Goal: Task Accomplishment & Management: Use online tool/utility

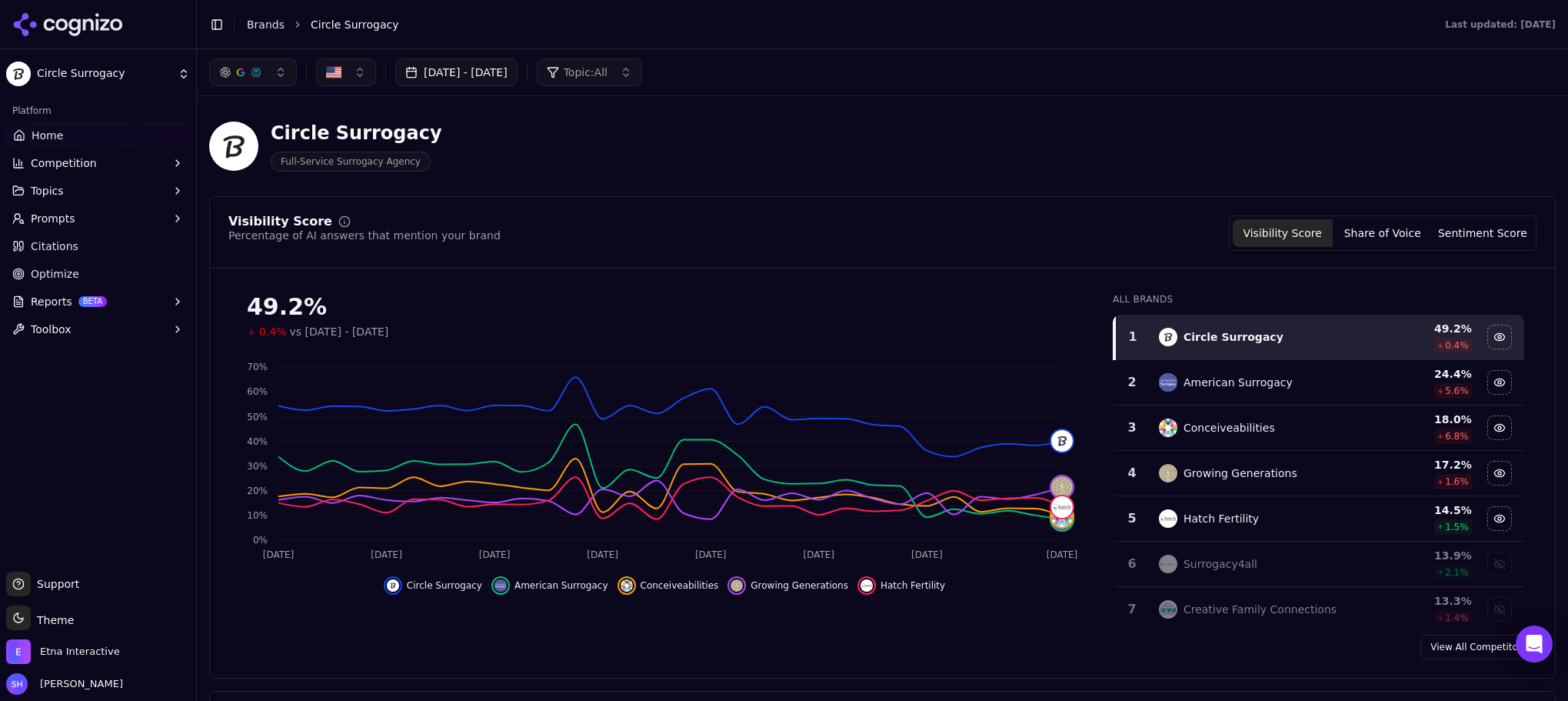
click at [47, 284] on link "Optimize" at bounding box center [97, 274] width 184 height 25
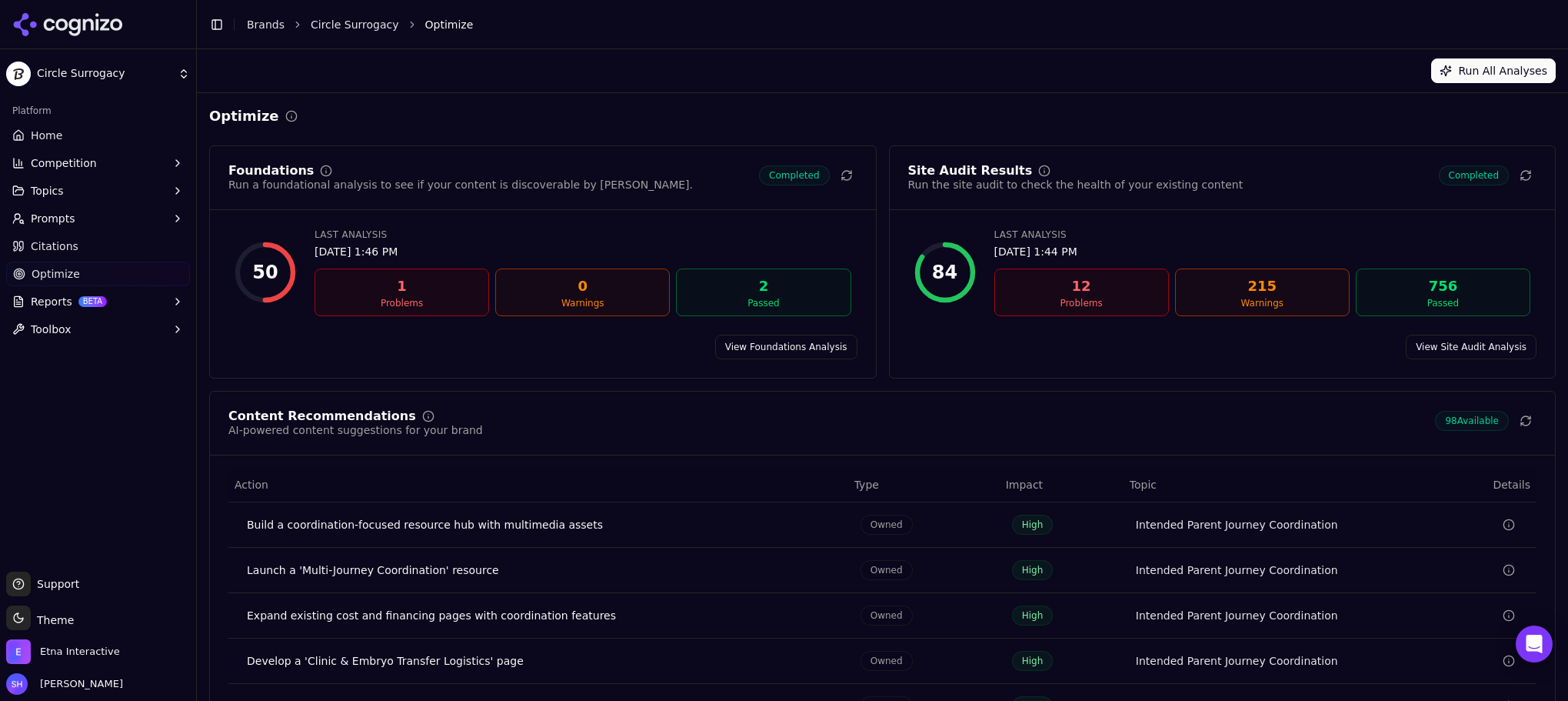
click at [56, 246] on span "Citations" at bounding box center [54, 246] width 47 height 15
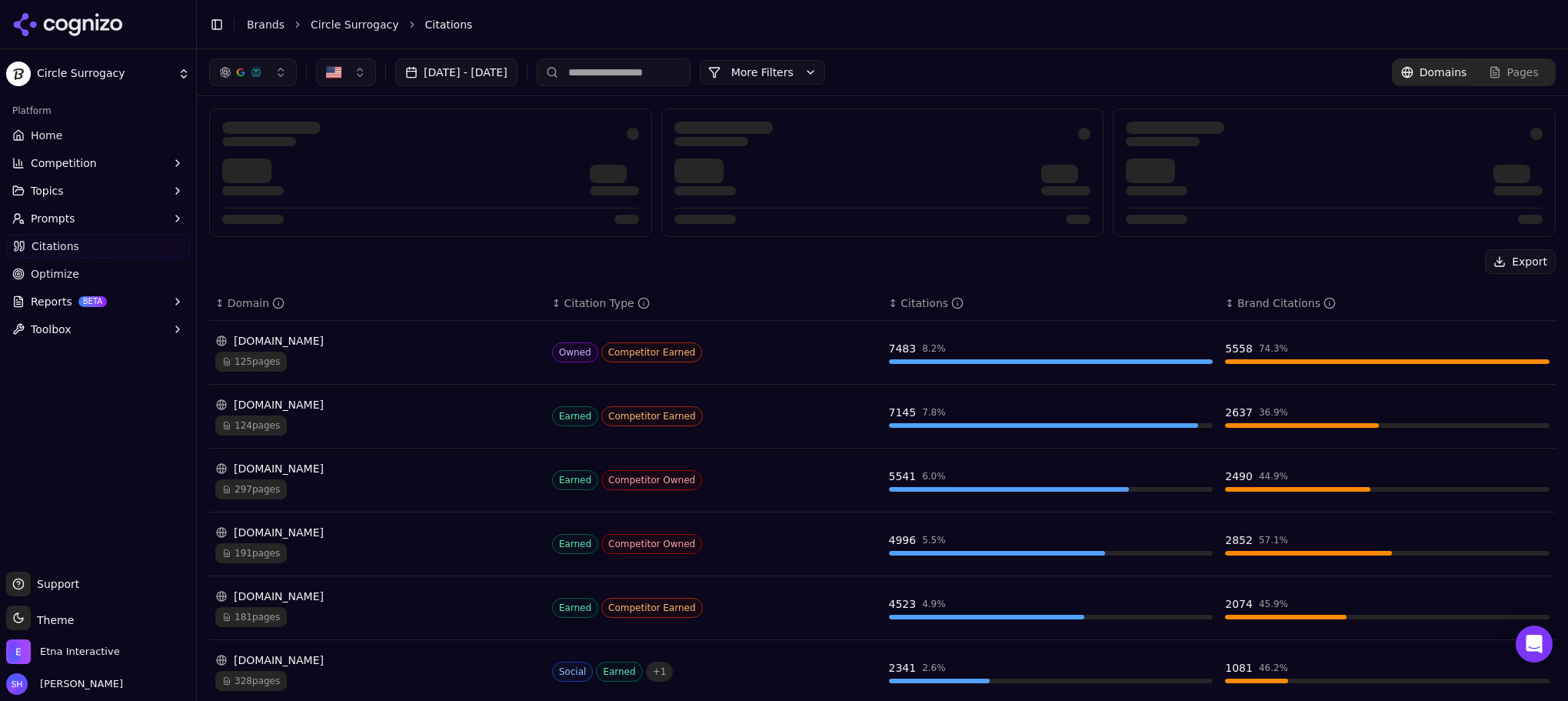
click at [50, 212] on span "Prompts" at bounding box center [53, 219] width 45 height 15
click at [60, 240] on span "Active" at bounding box center [98, 243] width 134 height 15
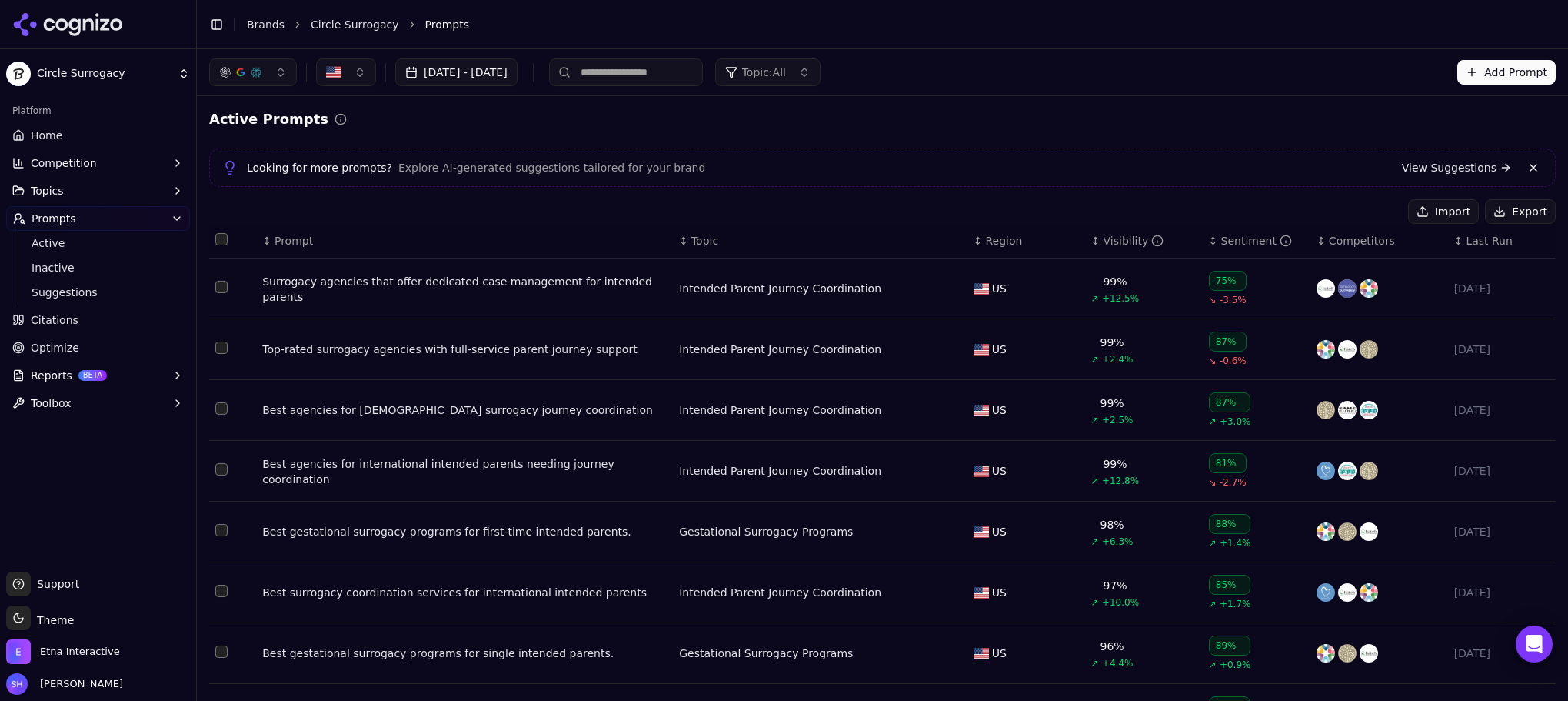
click at [1484, 75] on button "Add Prompt" at bounding box center [1507, 72] width 98 height 25
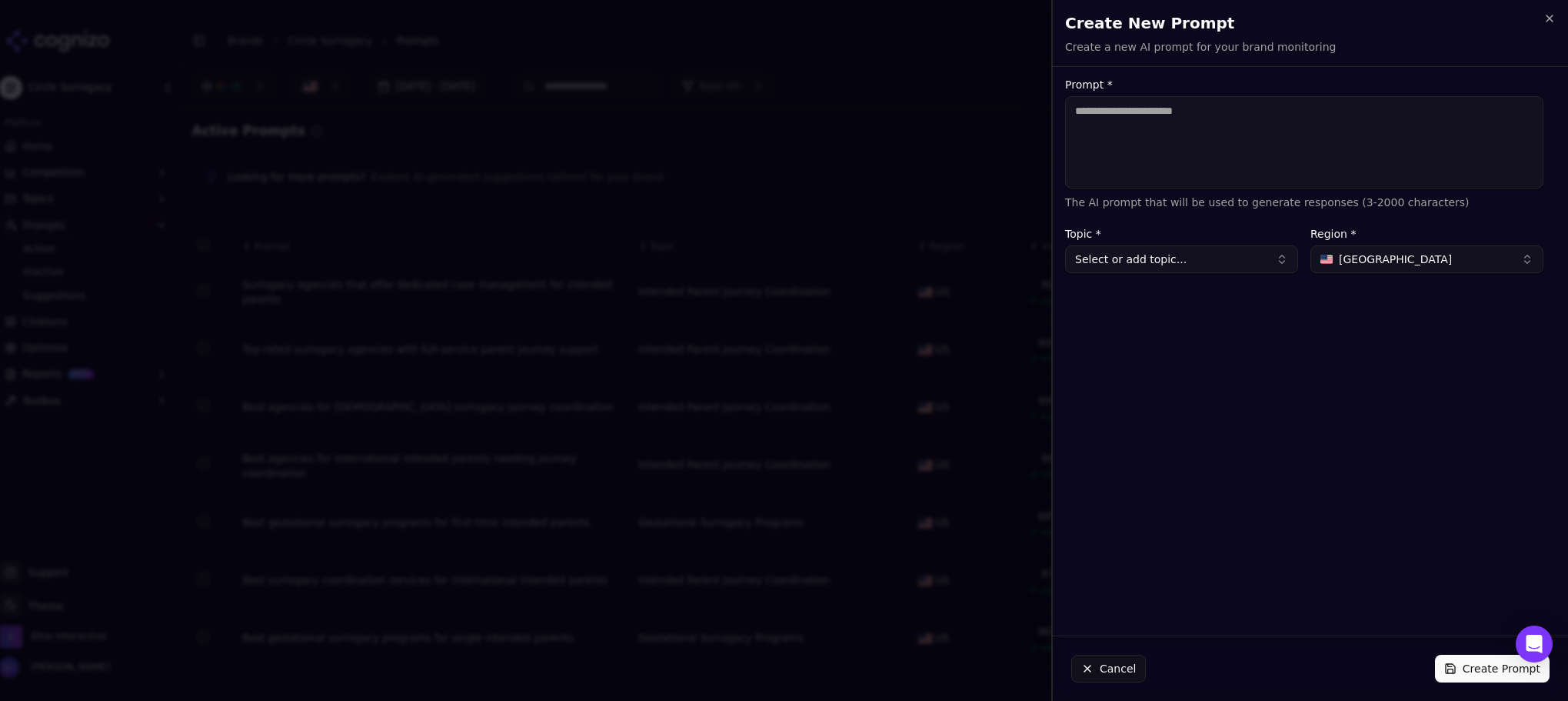
click at [1110, 669] on button "Cancel" at bounding box center [1109, 668] width 75 height 28
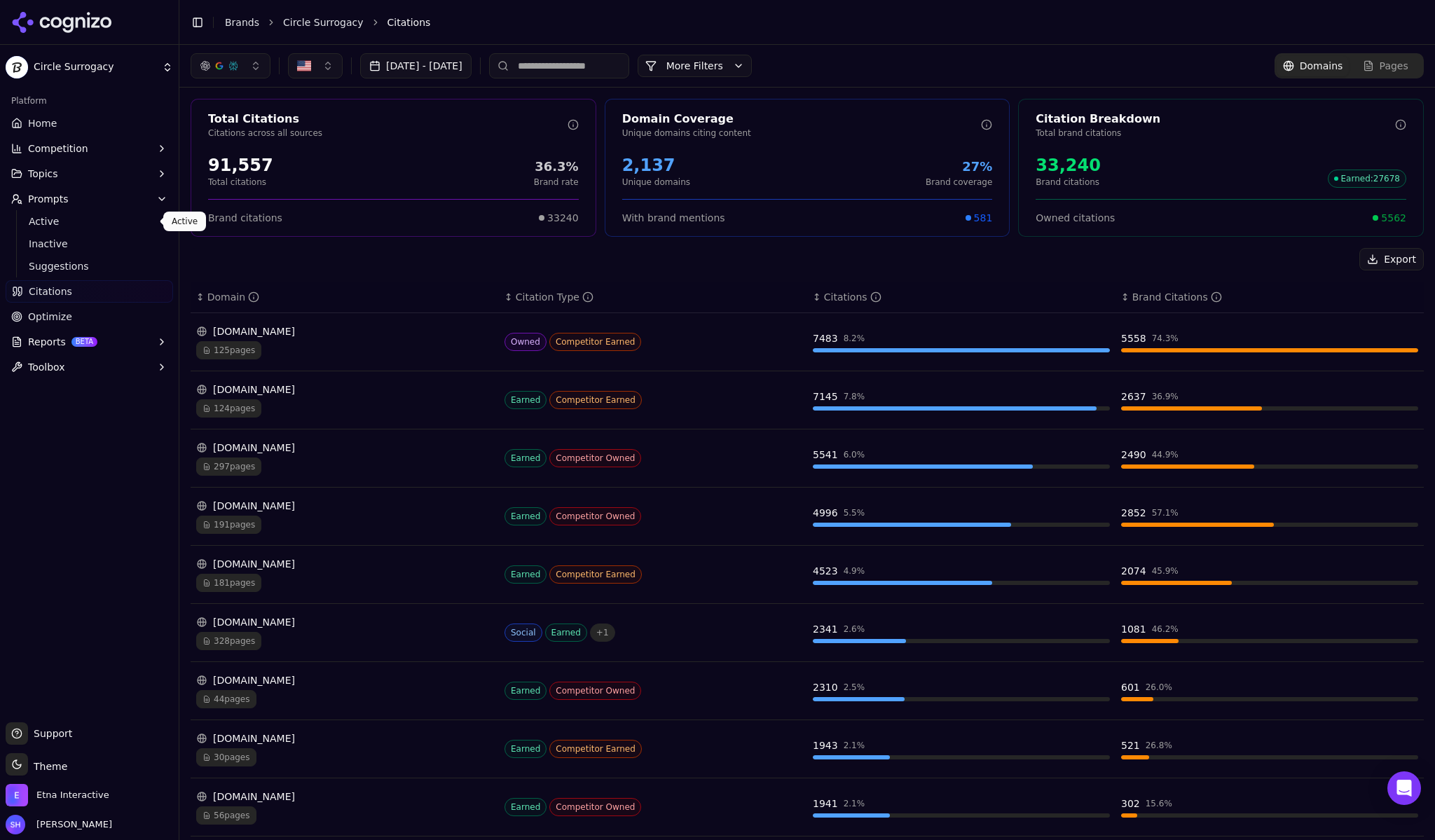
click at [56, 215] on span "Active" at bounding box center [90, 222] width 122 height 14
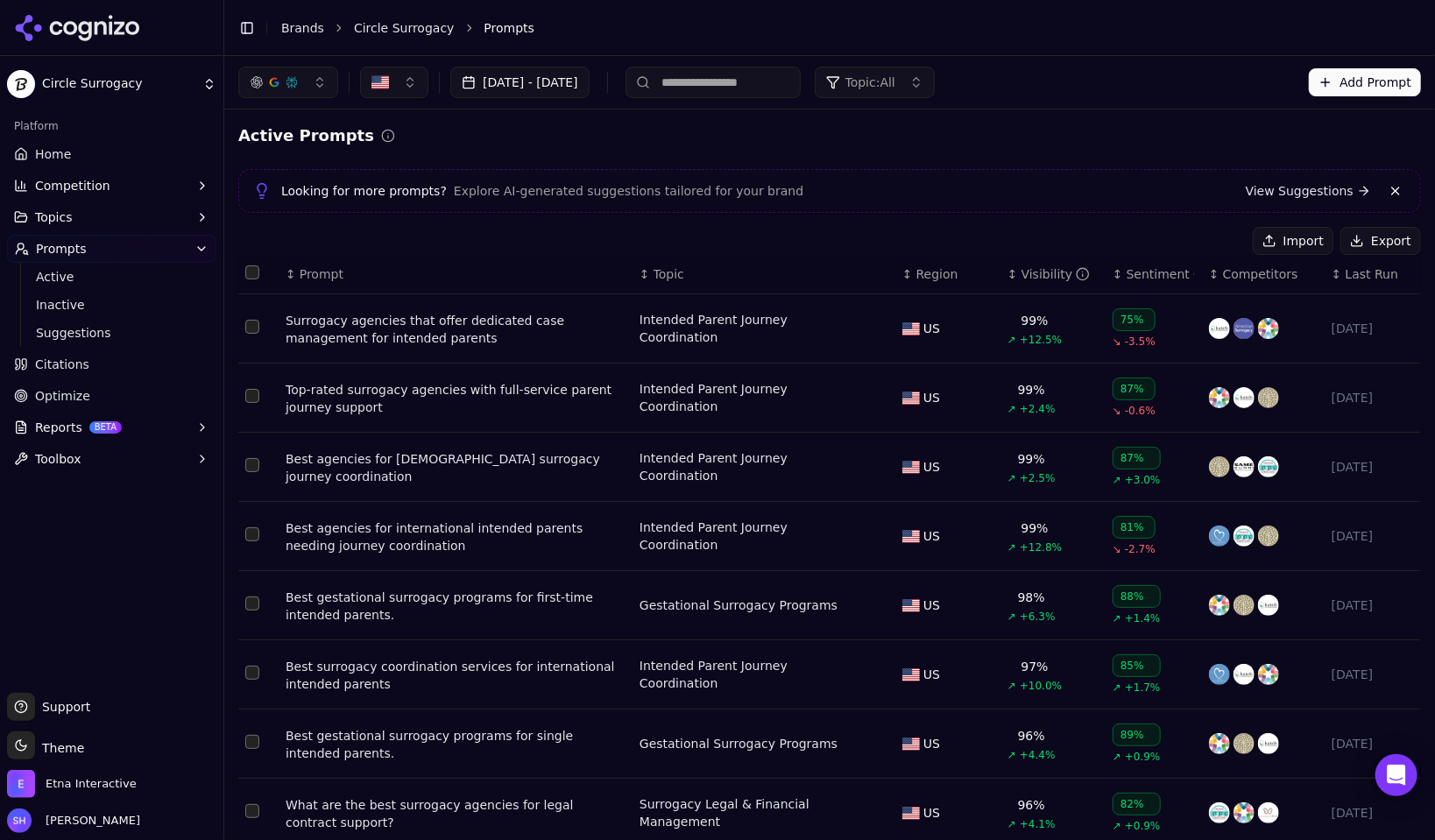
click at [274, 85] on div "button" at bounding box center [274, 82] width 14 height 14
click at [279, 186] on span "Google AI Overviews" at bounding box center [288, 188] width 110 height 35
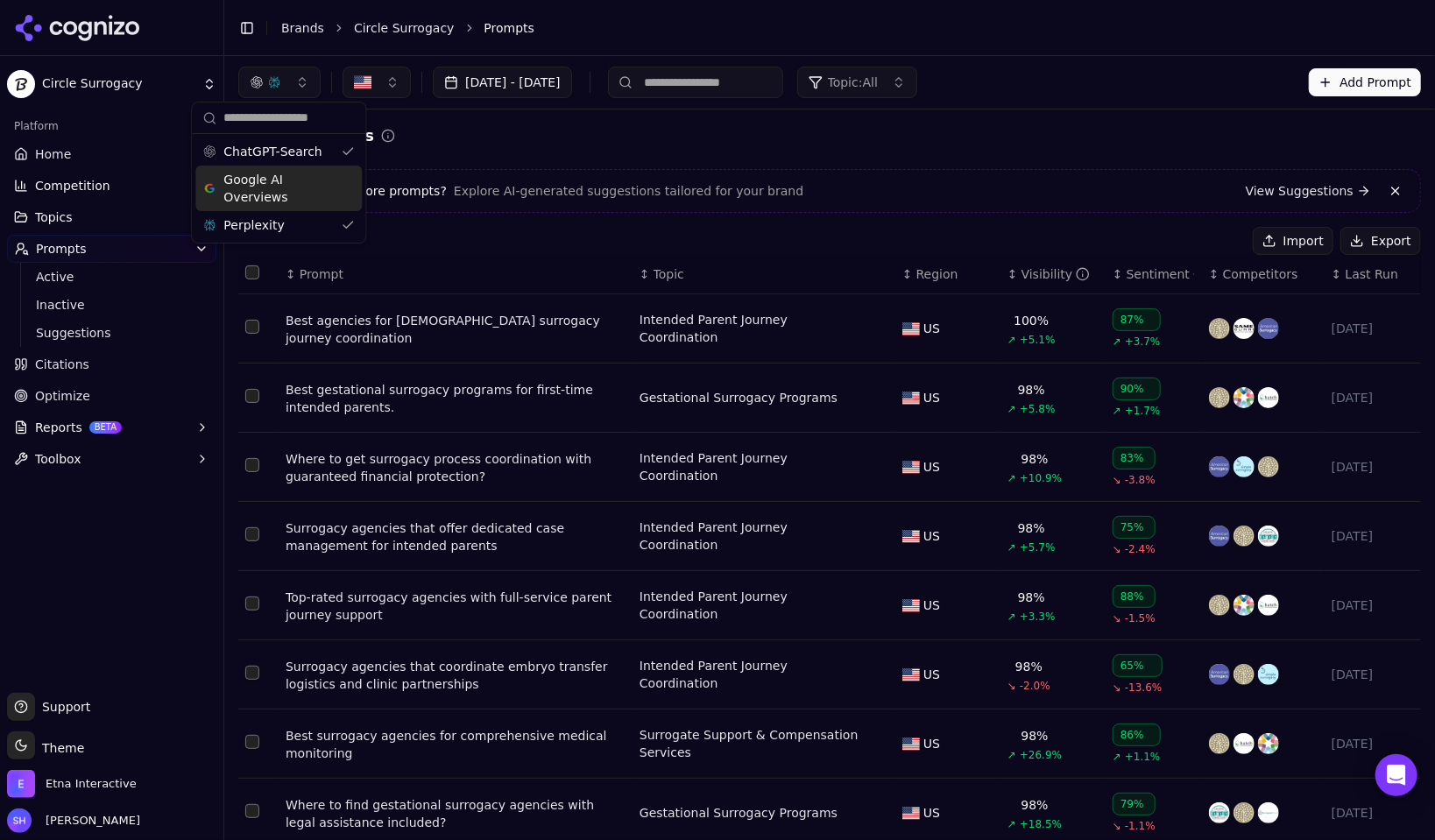
click at [290, 192] on span "Google AI Overviews" at bounding box center [278, 188] width 110 height 35
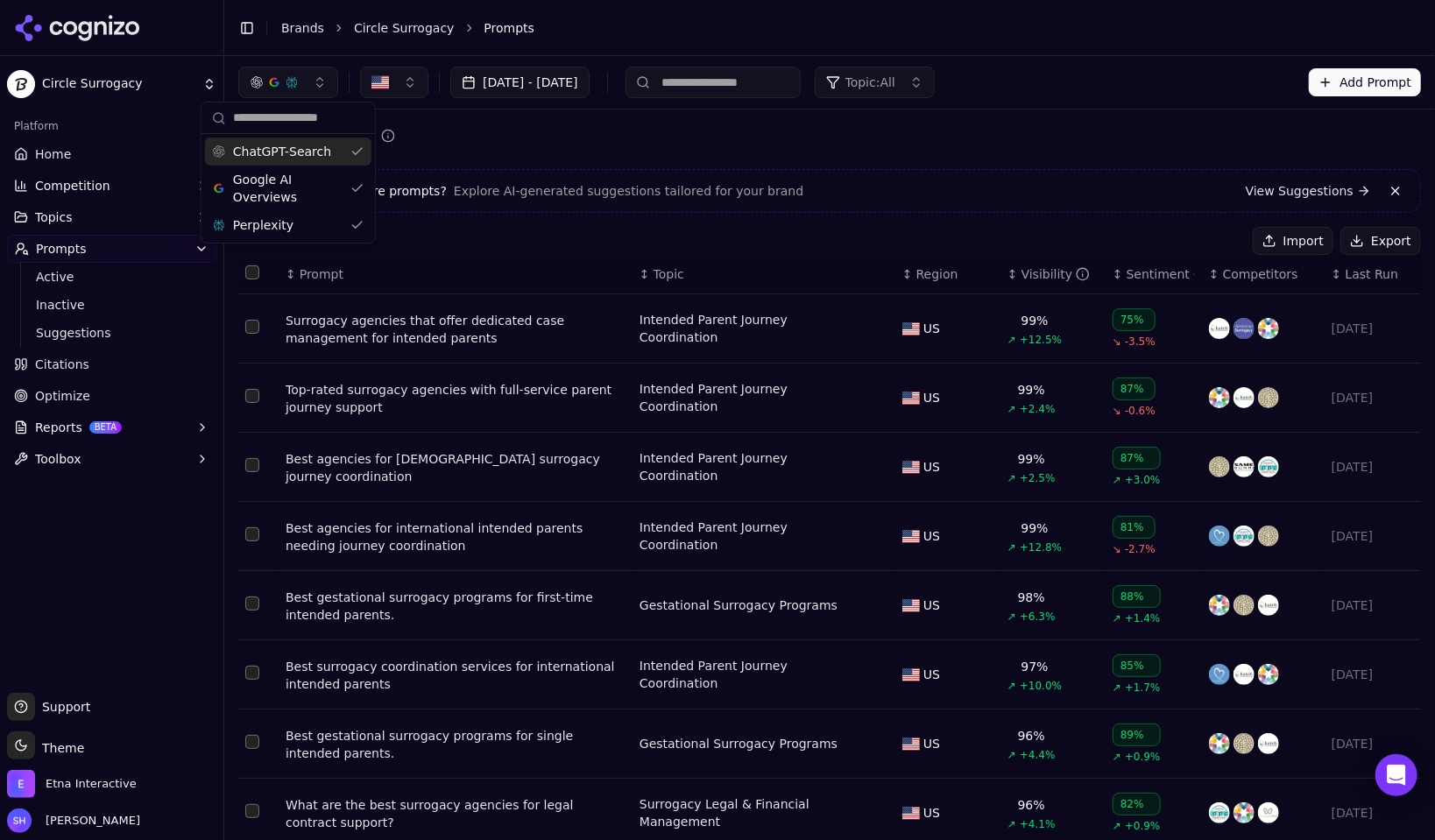
click at [295, 80] on div "button" at bounding box center [292, 82] width 14 height 14
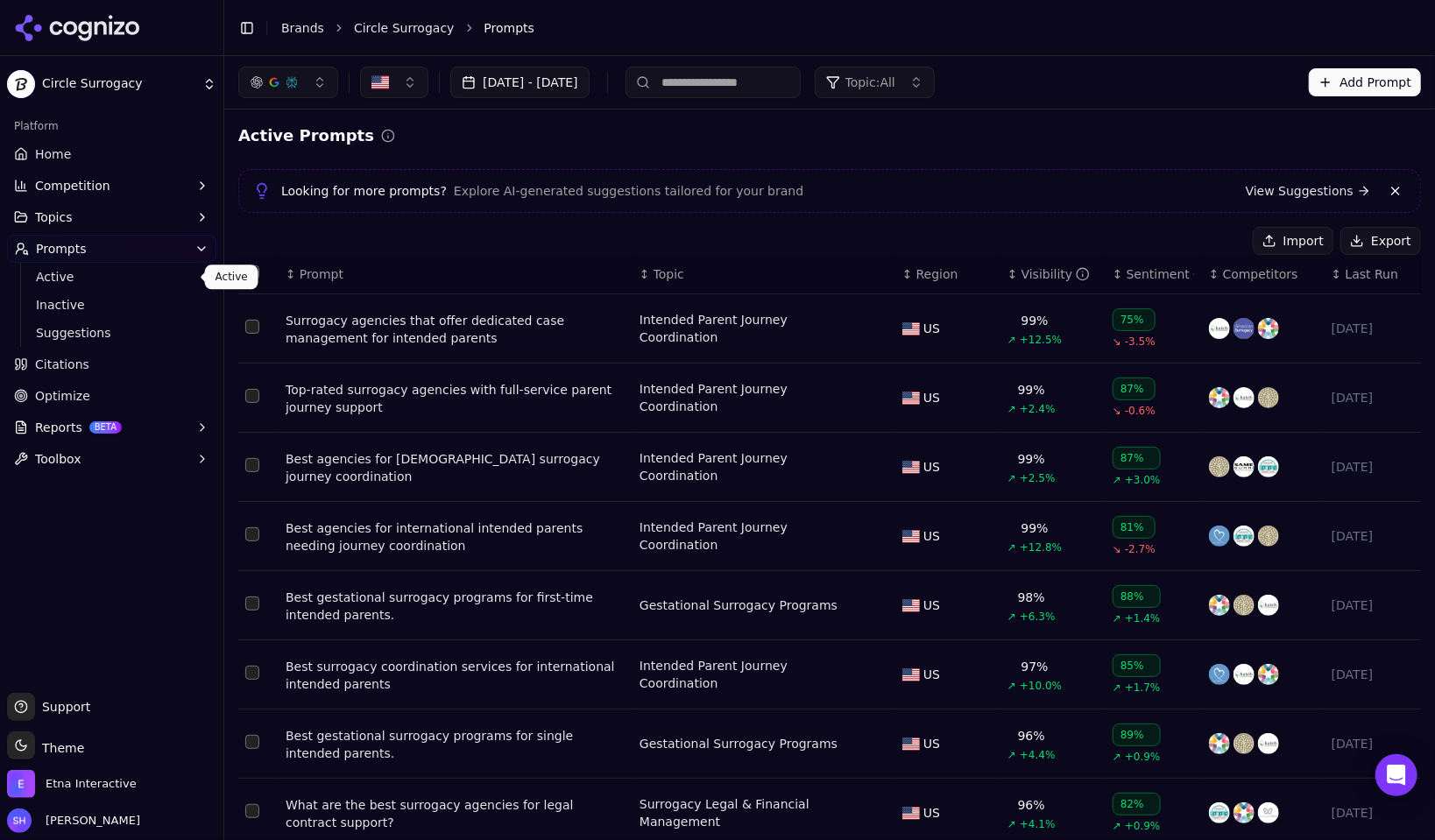
click at [52, 278] on span "Active" at bounding box center [112, 277] width 153 height 17
click at [58, 335] on span "Suggestions" at bounding box center [112, 333] width 153 height 17
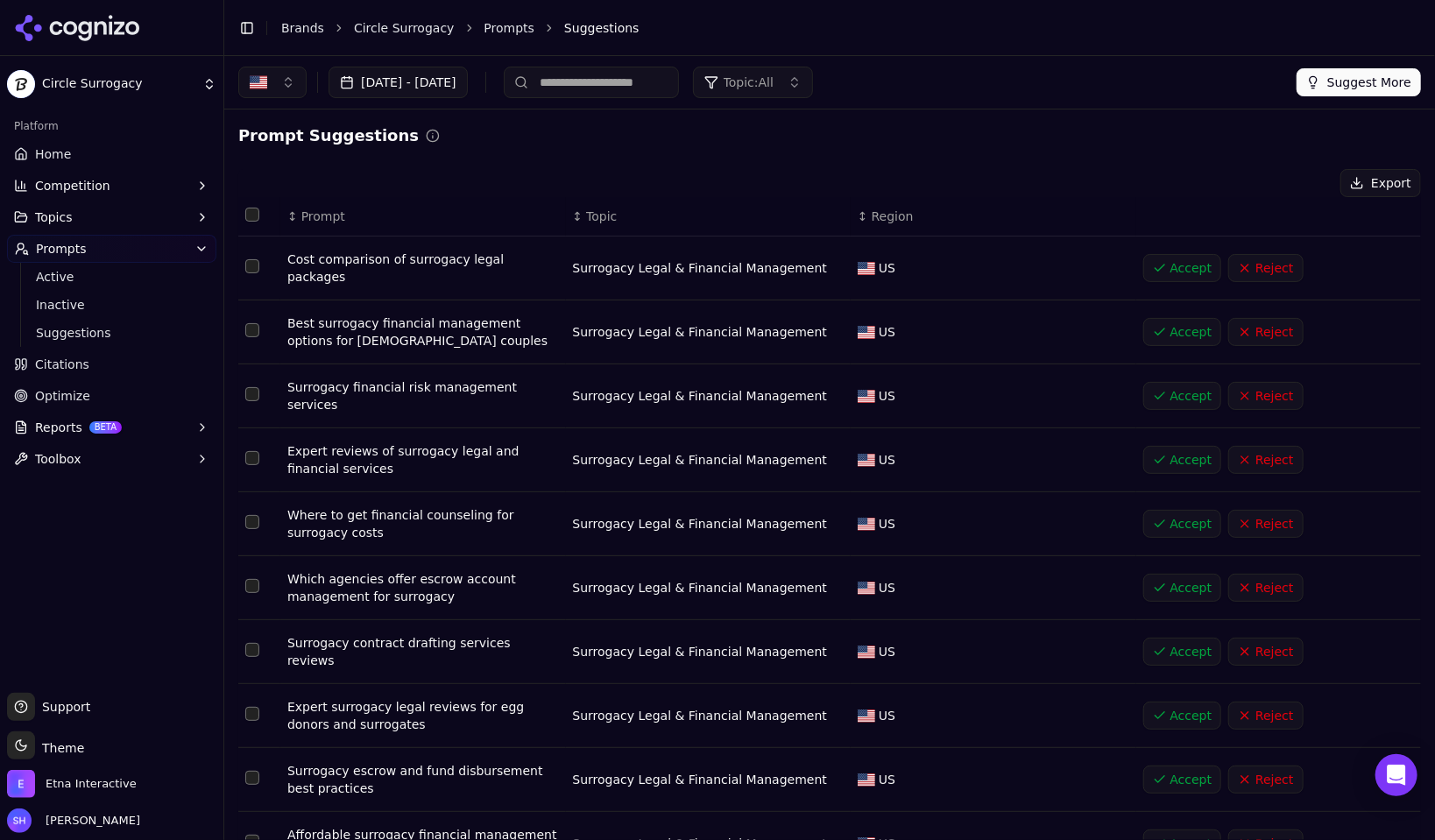
click at [64, 261] on button "Prompts" at bounding box center [111, 248] width 210 height 28
click at [64, 276] on span "Active" at bounding box center [112, 277] width 153 height 17
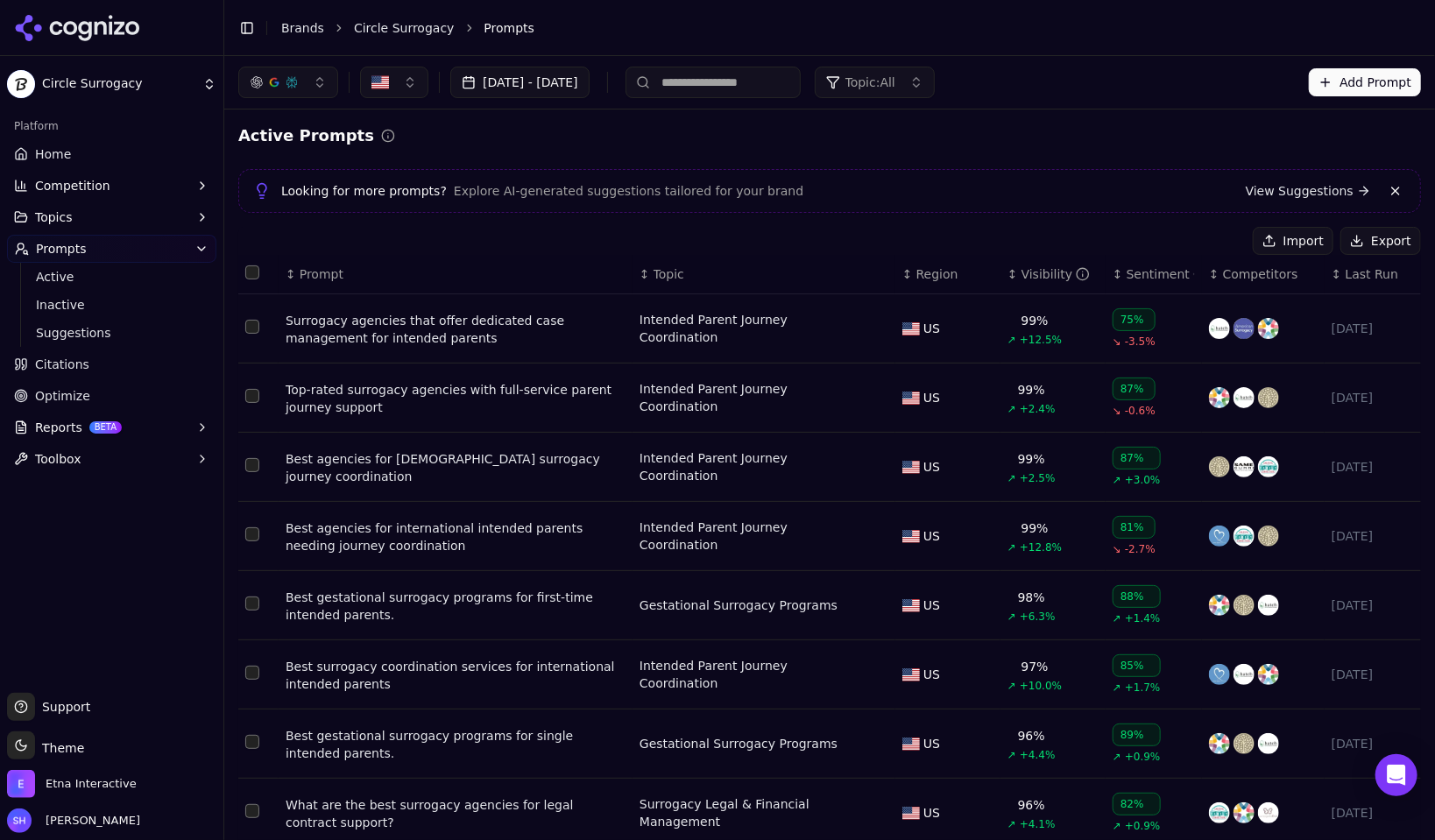
click at [67, 365] on span "Citations" at bounding box center [62, 364] width 54 height 17
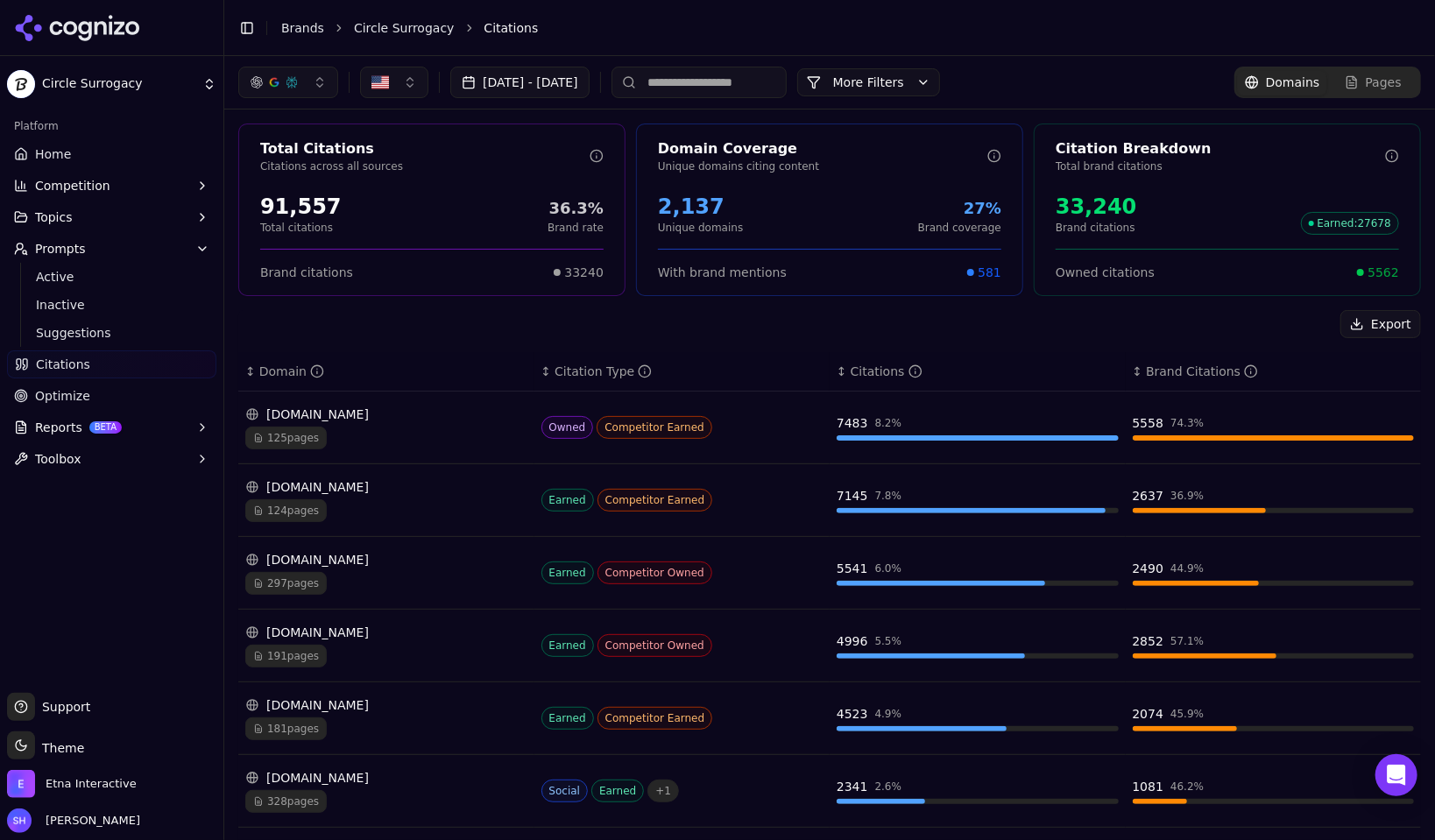
click at [288, 90] on button "button" at bounding box center [288, 82] width 99 height 32
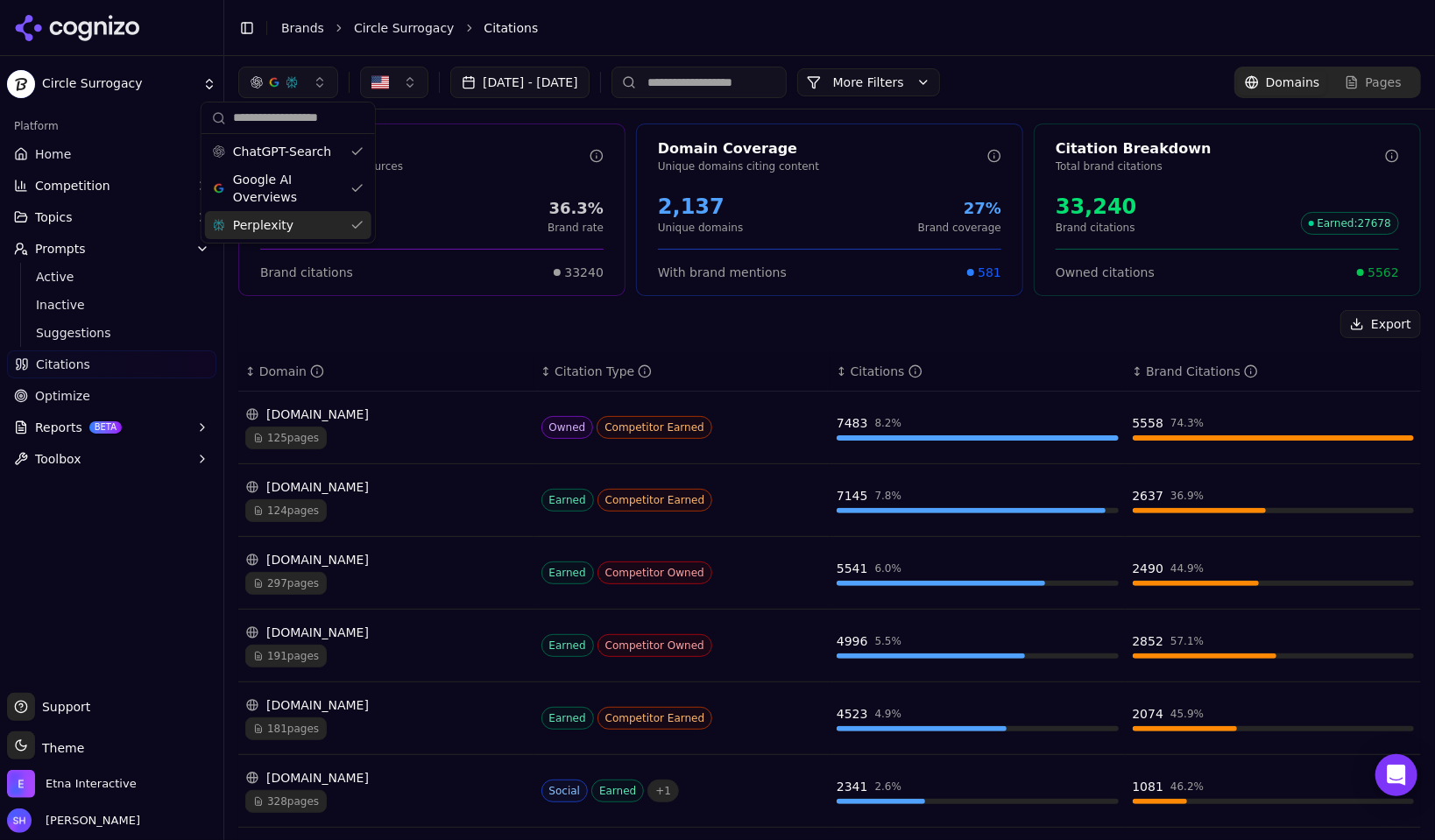
click at [174, 626] on div "Platform Home Competition Topics Prompts Active Inactive Suggestions Citations …" at bounding box center [111, 396] width 223 height 581
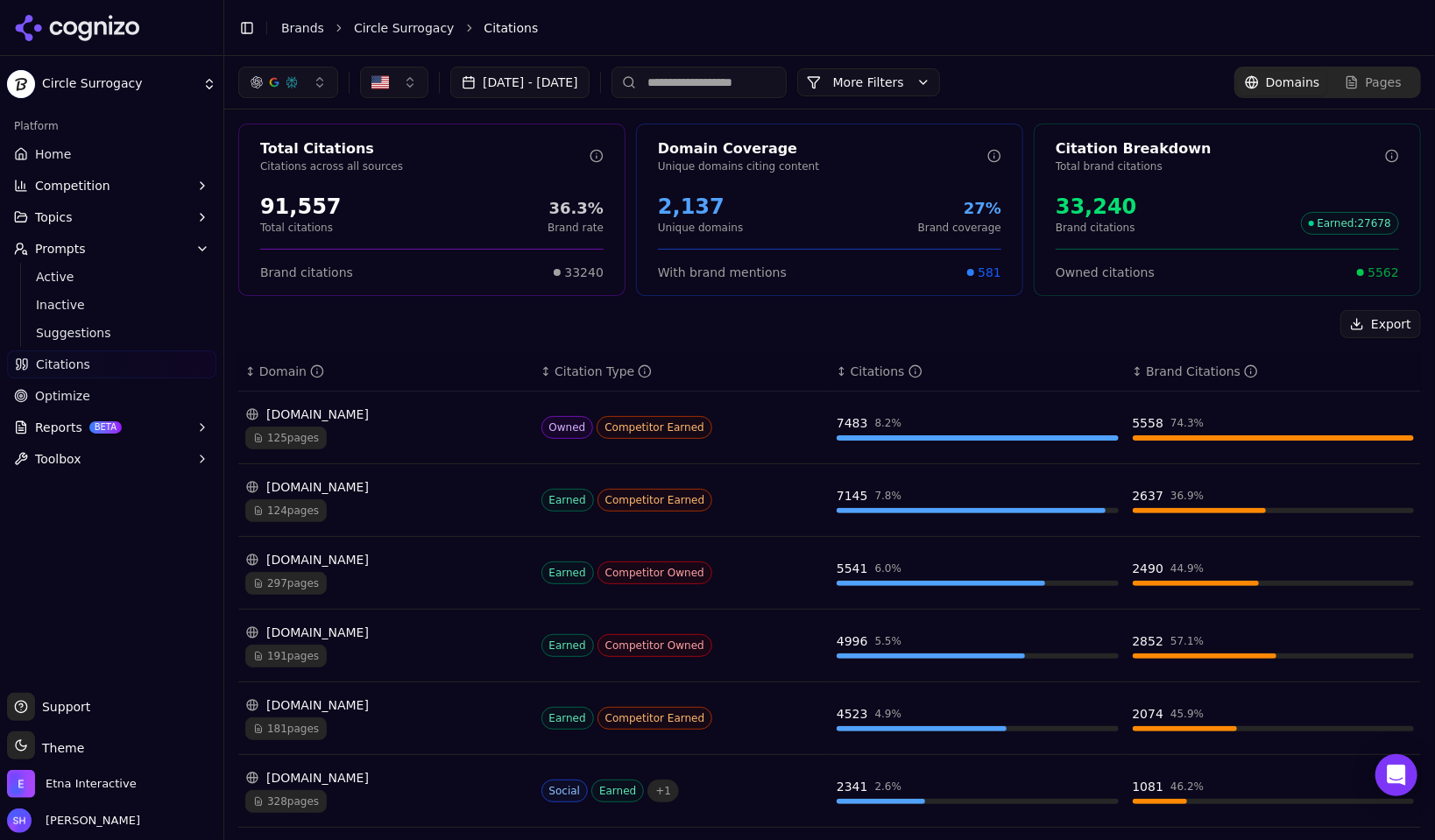
click at [103, 429] on span "BETA" at bounding box center [106, 427] width 33 height 13
click at [68, 450] on span "PDF" at bounding box center [112, 456] width 153 height 17
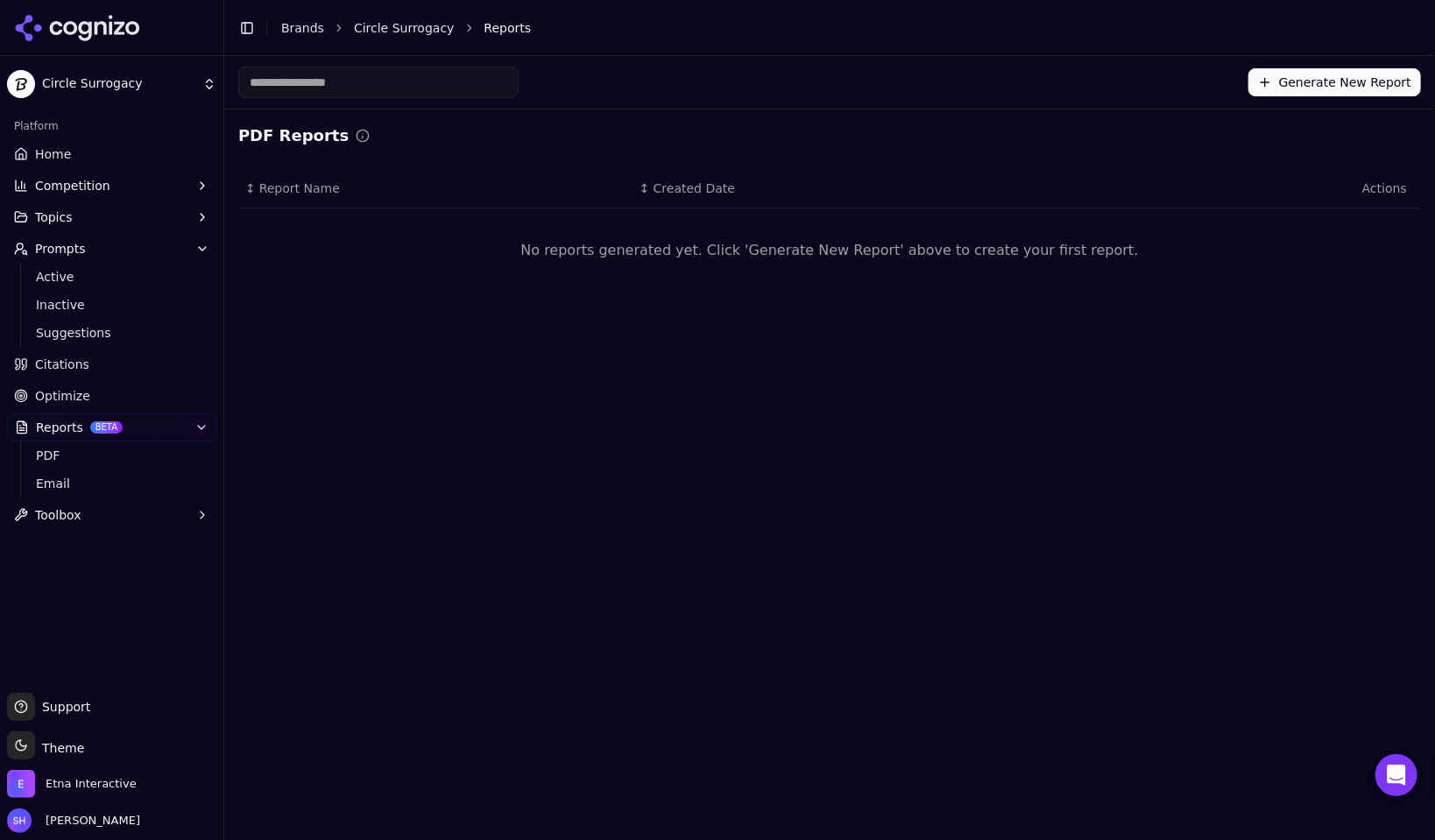
click at [306, 194] on span "Report Name" at bounding box center [299, 188] width 80 height 17
click at [308, 192] on span "Report Name" at bounding box center [299, 188] width 80 height 17
click at [1307, 86] on button "Generate New Report" at bounding box center [1335, 82] width 173 height 28
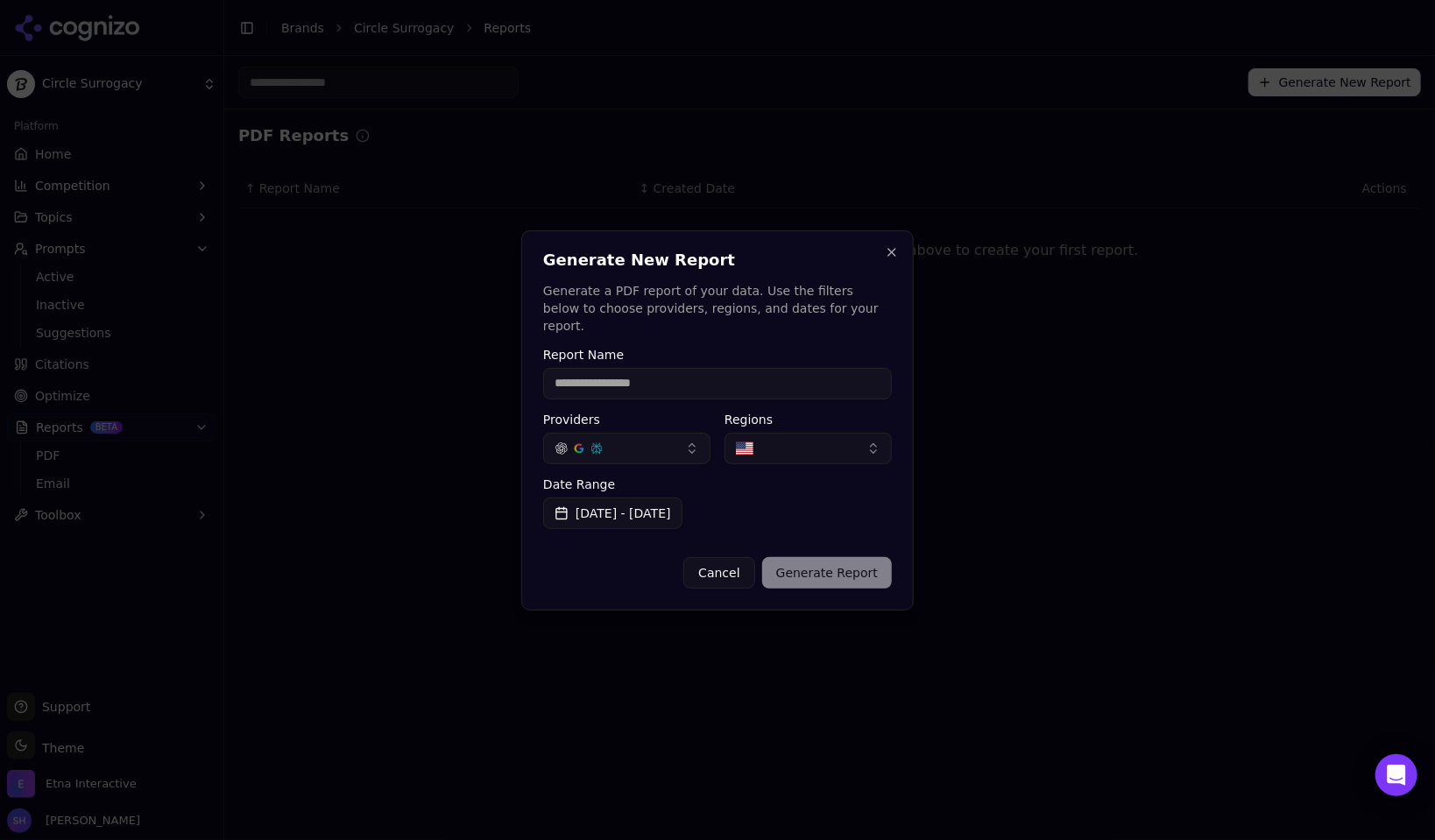
click at [616, 501] on button "[DATE] - [DATE]" at bounding box center [613, 513] width 139 height 32
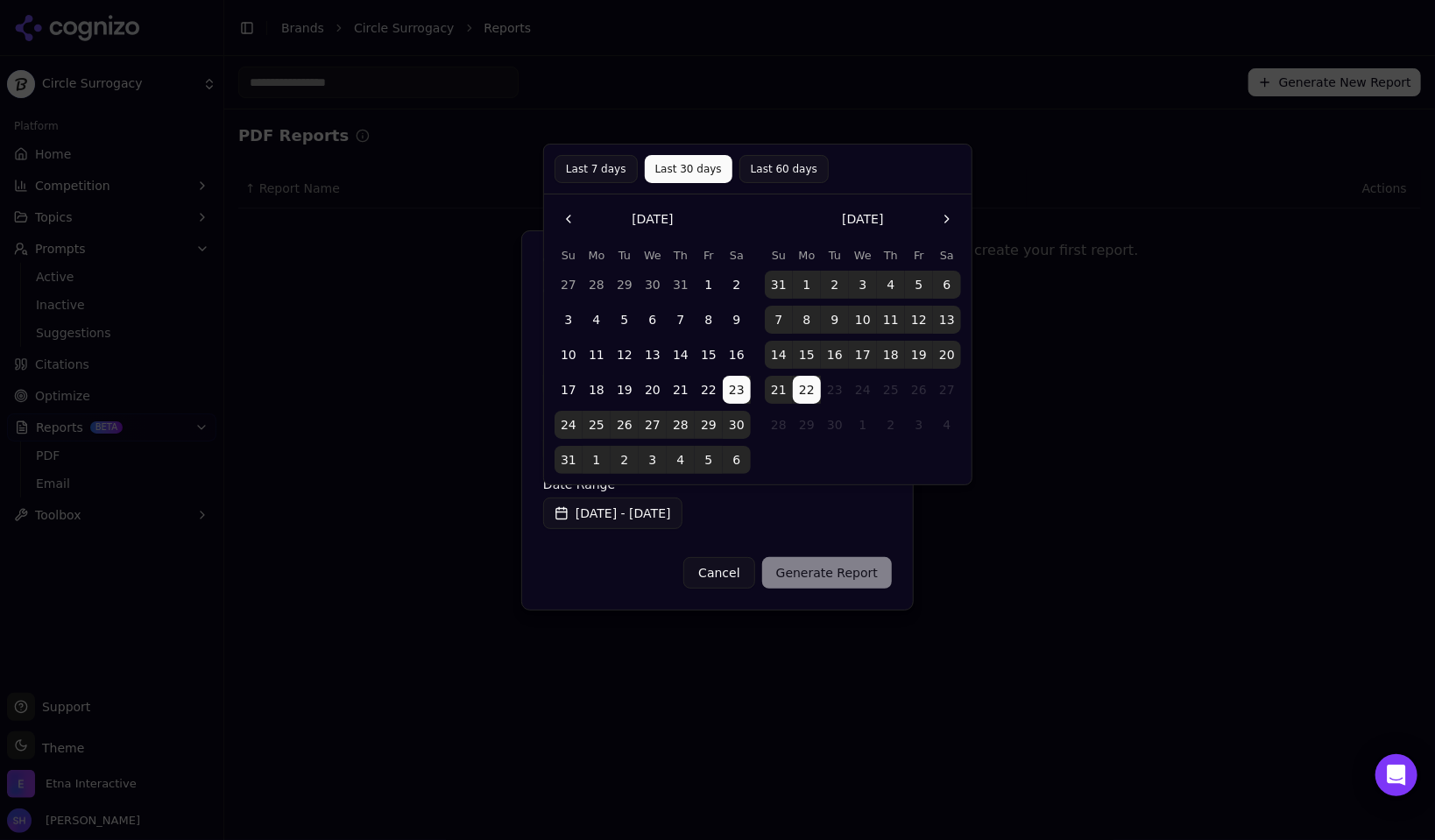
click at [712, 278] on button "1" at bounding box center [709, 284] width 28 height 28
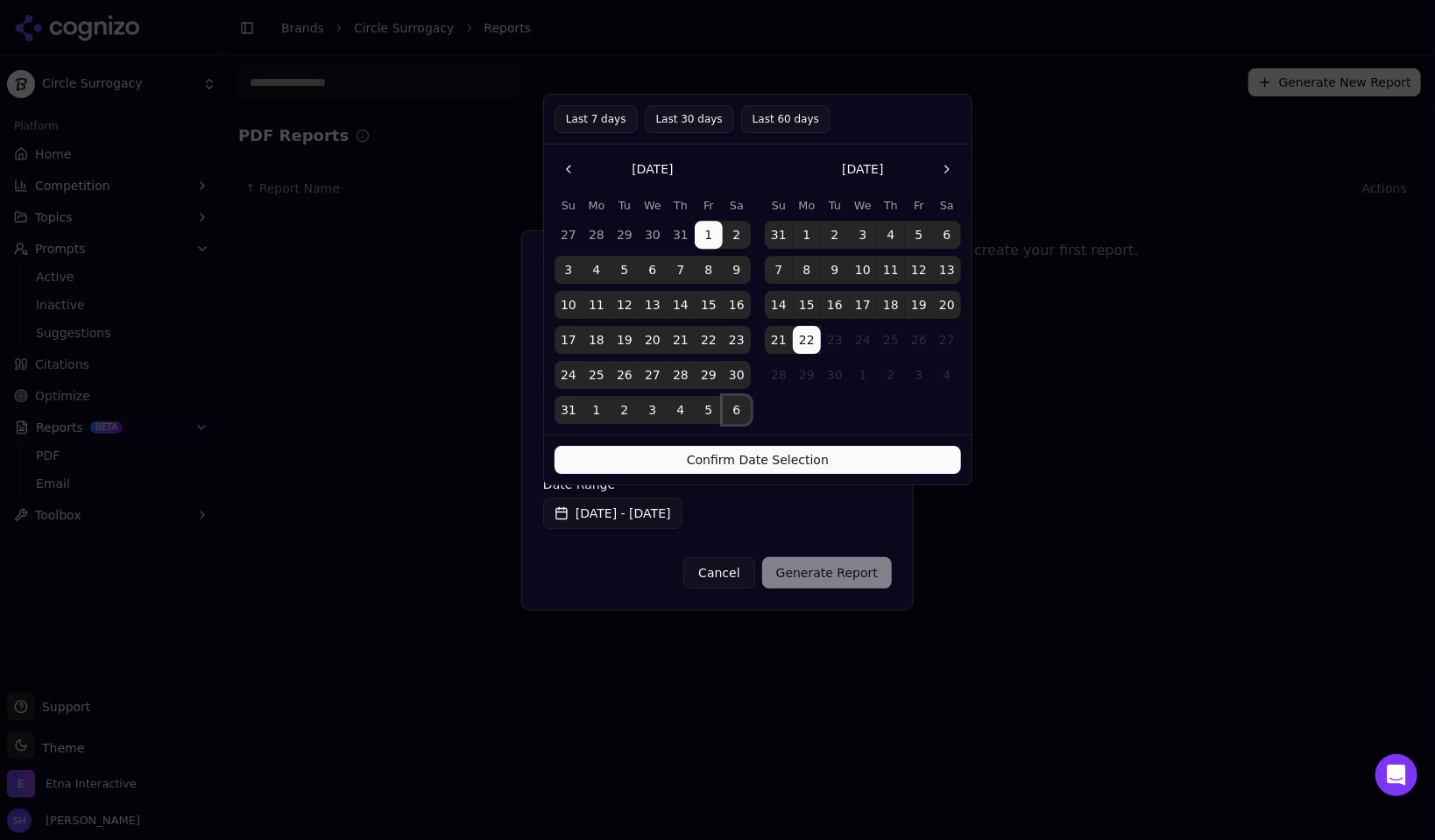
click at [734, 410] on button "6" at bounding box center [737, 409] width 28 height 28
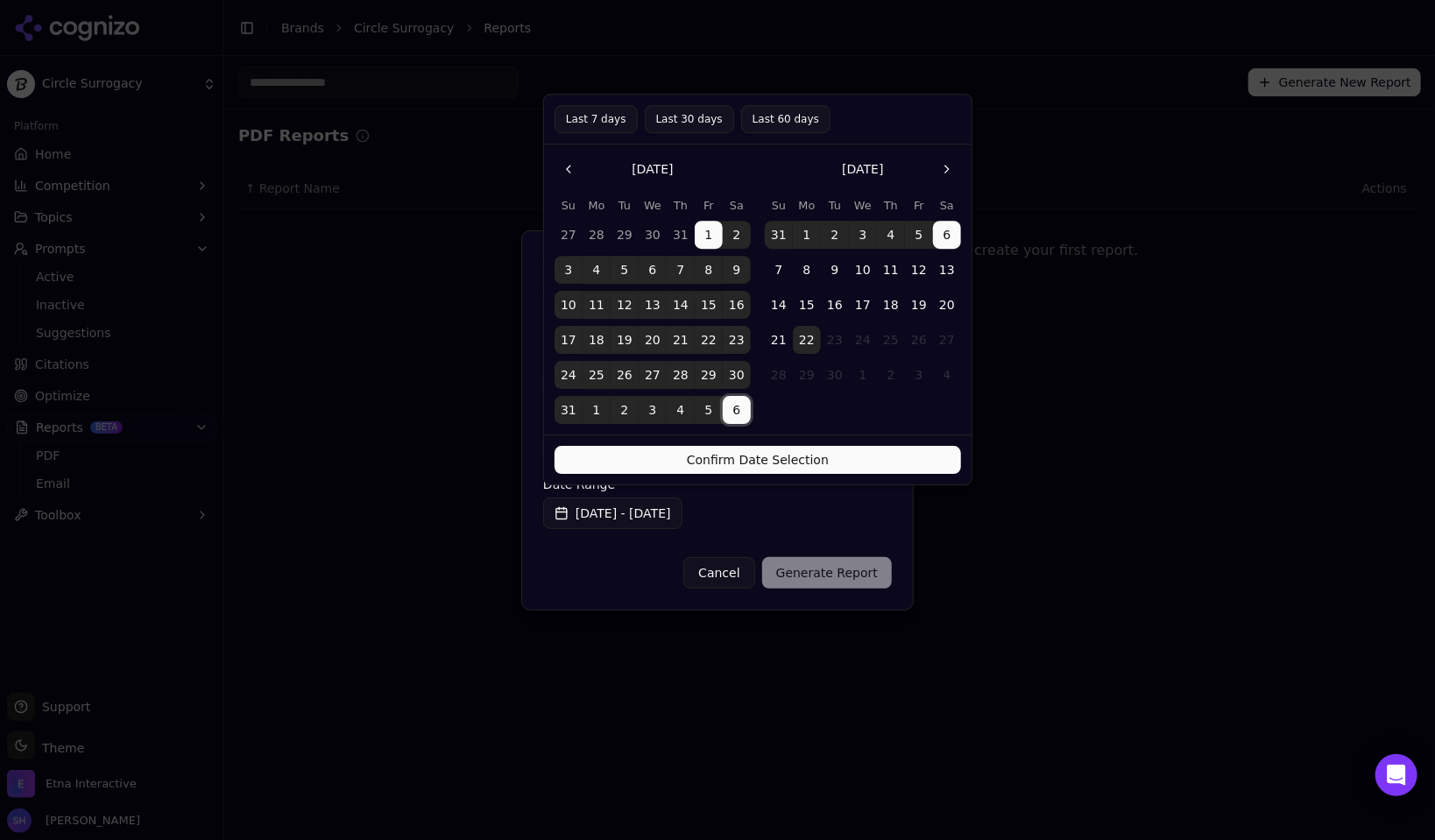
click at [577, 409] on button "31" at bounding box center [568, 409] width 28 height 28
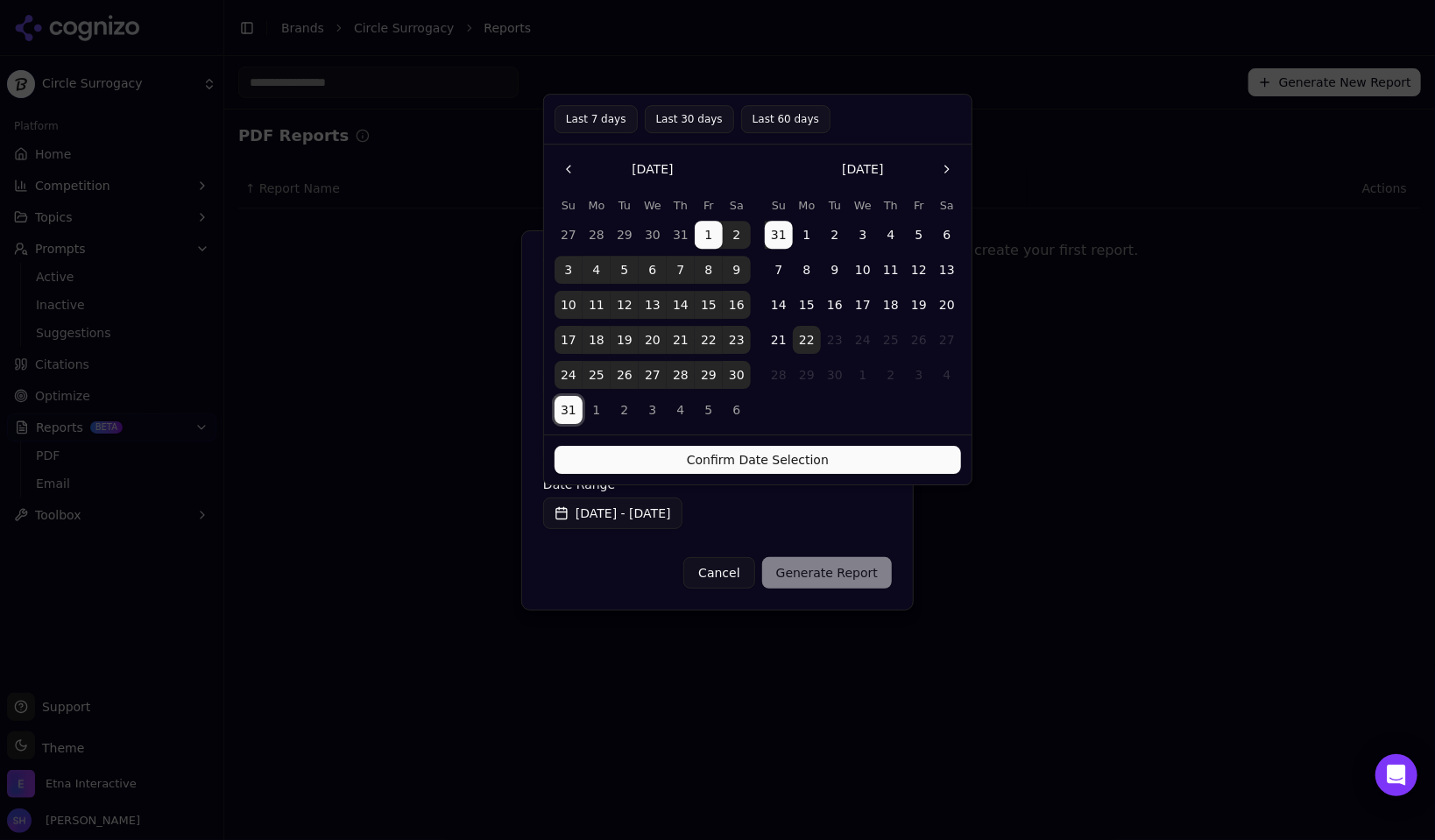
click at [735, 456] on button "Confirm Date Selection" at bounding box center [757, 460] width 407 height 28
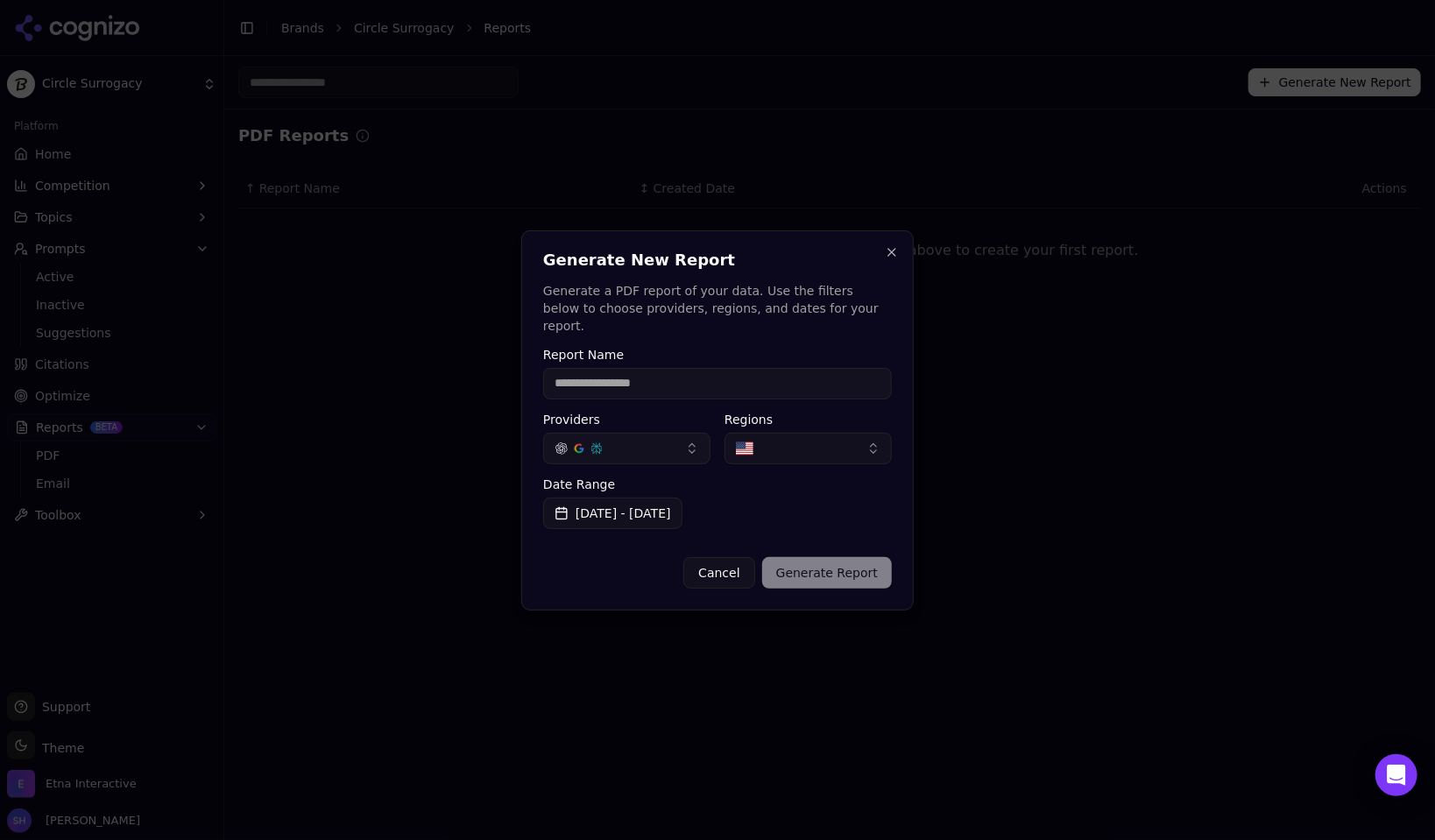
click at [608, 374] on input "Report Name" at bounding box center [718, 383] width 349 height 32
type input "**********"
click at [809, 574] on button "Generate Report" at bounding box center [827, 573] width 129 height 32
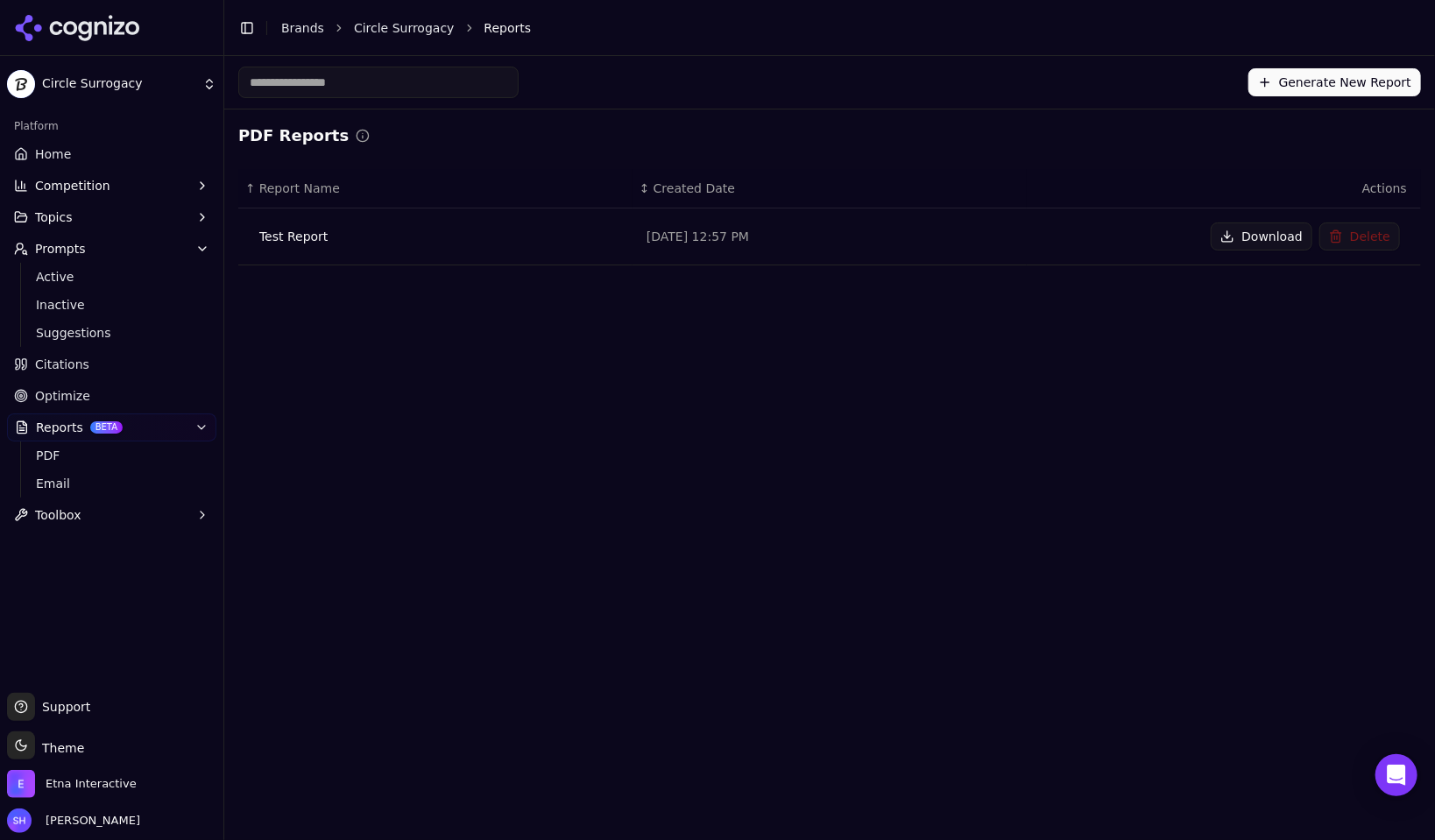
click at [308, 238] on div "Test Report" at bounding box center [439, 237] width 359 height 17
click at [424, 251] on td "Test Report" at bounding box center [436, 237] width 394 height 57
click at [276, 240] on div "Test Report" at bounding box center [439, 237] width 359 height 17
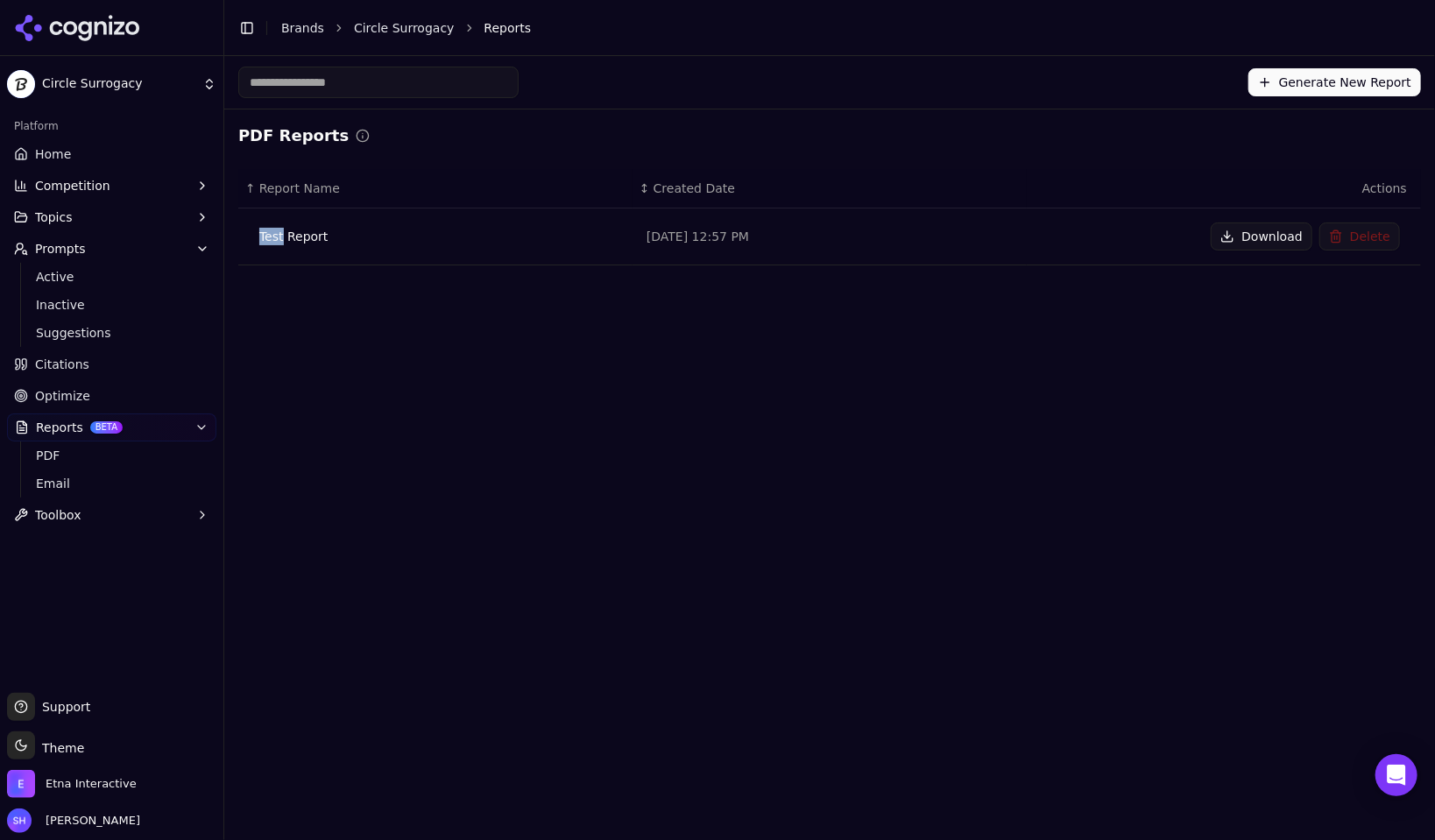
click at [277, 240] on div "Test Report" at bounding box center [439, 237] width 359 height 17
click at [1280, 232] on button "Download" at bounding box center [1261, 236] width 101 height 28
